Goal: Obtain resource: Download file/media

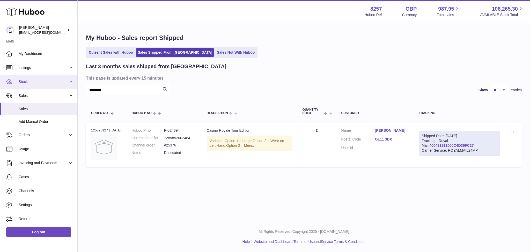
click at [52, 76] on link "Stock" at bounding box center [38, 82] width 77 height 14
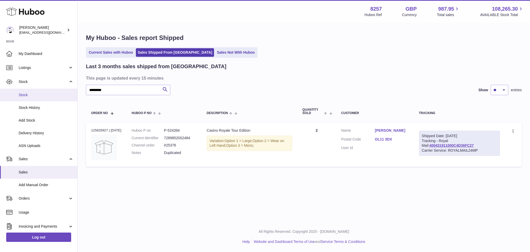
click at [39, 96] on span "Stock" at bounding box center [46, 94] width 55 height 5
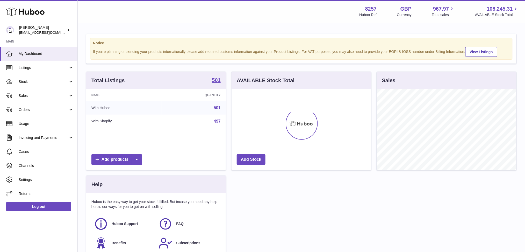
scroll to position [81, 140]
click at [39, 96] on span "Sales" at bounding box center [43, 95] width 49 height 5
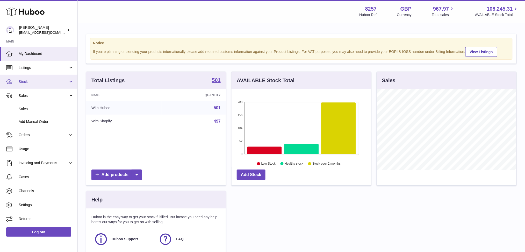
click at [45, 83] on span "Stock" at bounding box center [43, 81] width 49 height 5
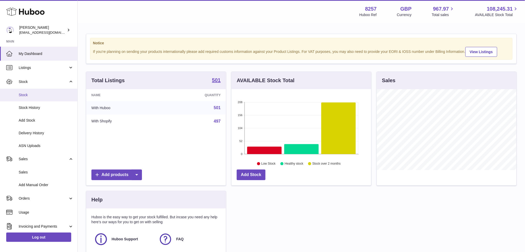
click at [34, 94] on span "Stock" at bounding box center [46, 94] width 55 height 5
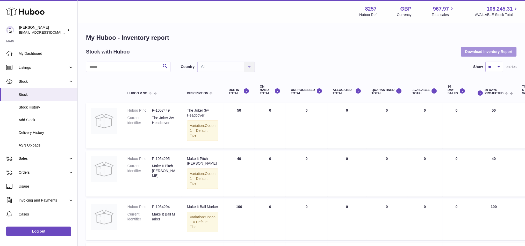
click at [474, 50] on button "Download Inventory Report" at bounding box center [489, 51] width 56 height 9
